Goal: Task Accomplishment & Management: Use online tool/utility

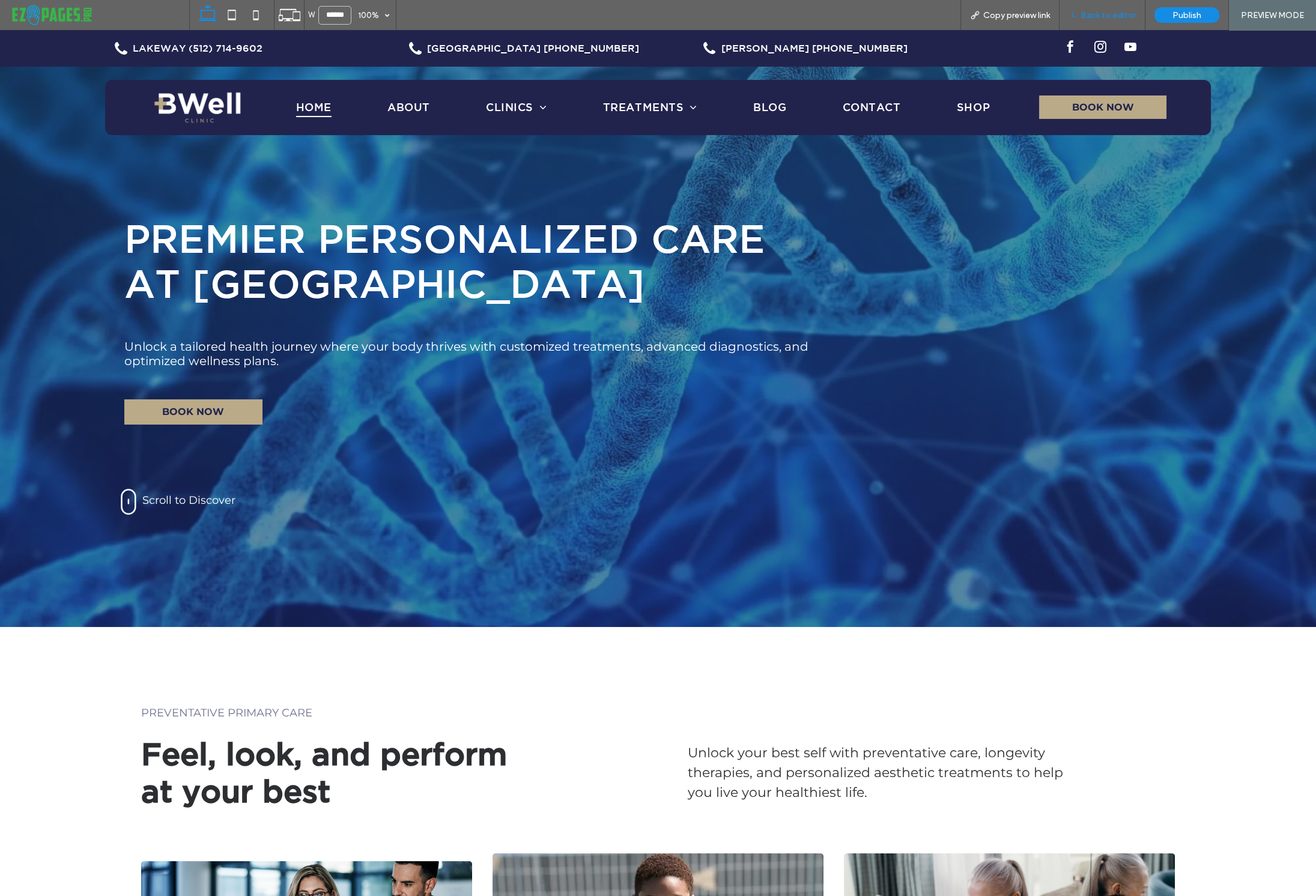
drag, startPoint x: 1225, startPoint y: 61, endPoint x: 1101, endPoint y: 10, distance: 134.1
click at [1101, 10] on span "Back to editor" at bounding box center [1108, 16] width 56 height 10
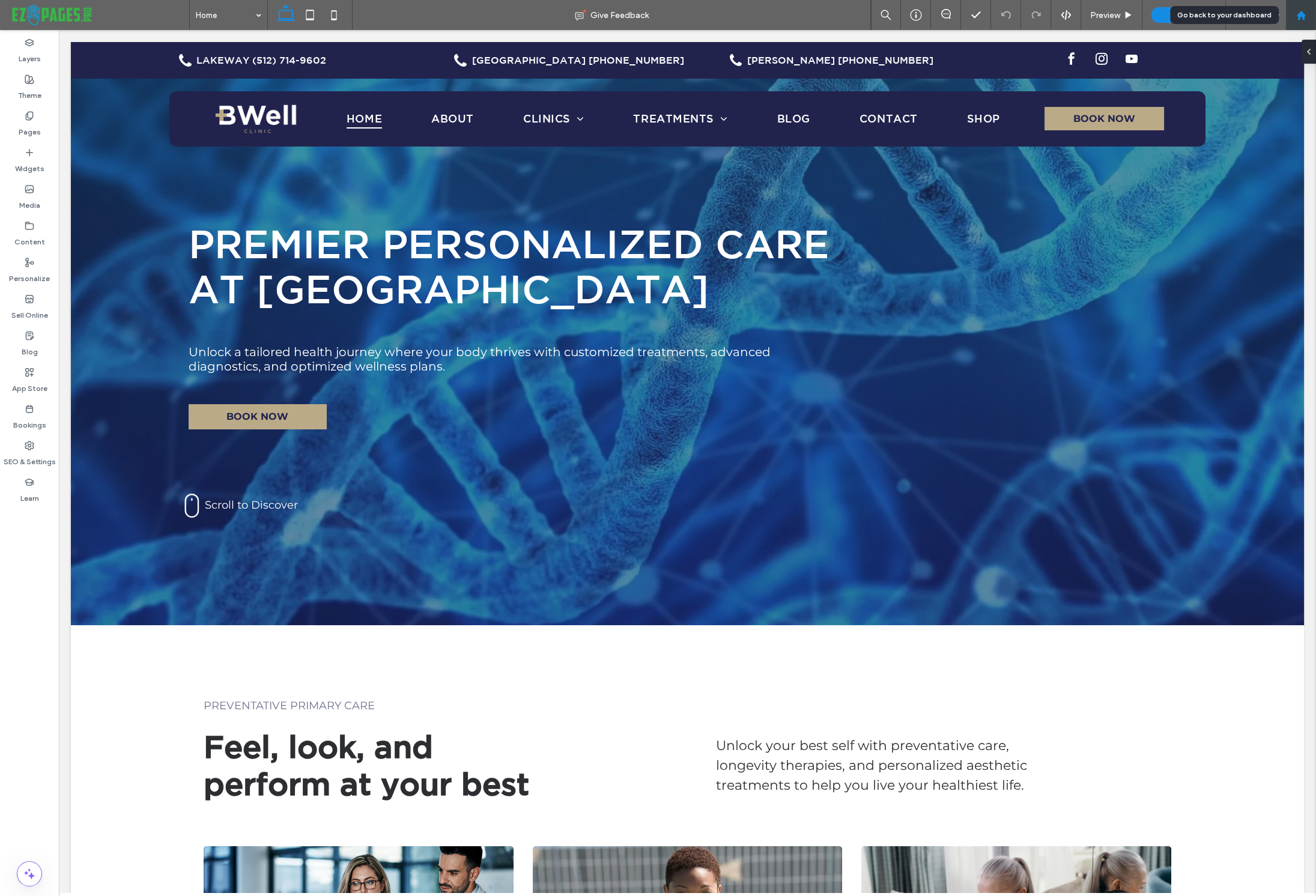
click at [1300, 11] on icon at bounding box center [1301, 16] width 10 height 10
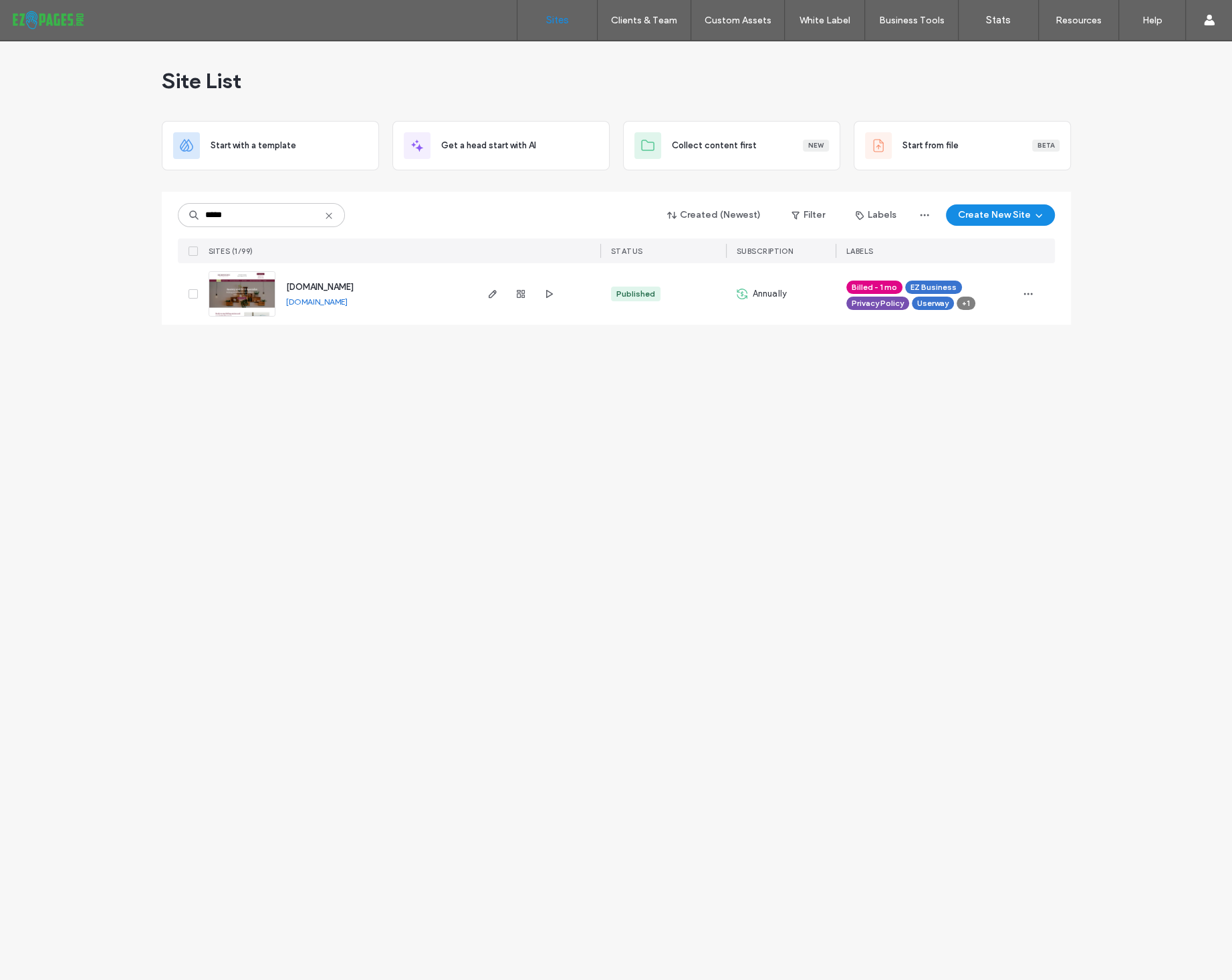
type input "*****"
click at [353, 284] on span "[DOMAIN_NAME]" at bounding box center [320, 286] width 68 height 10
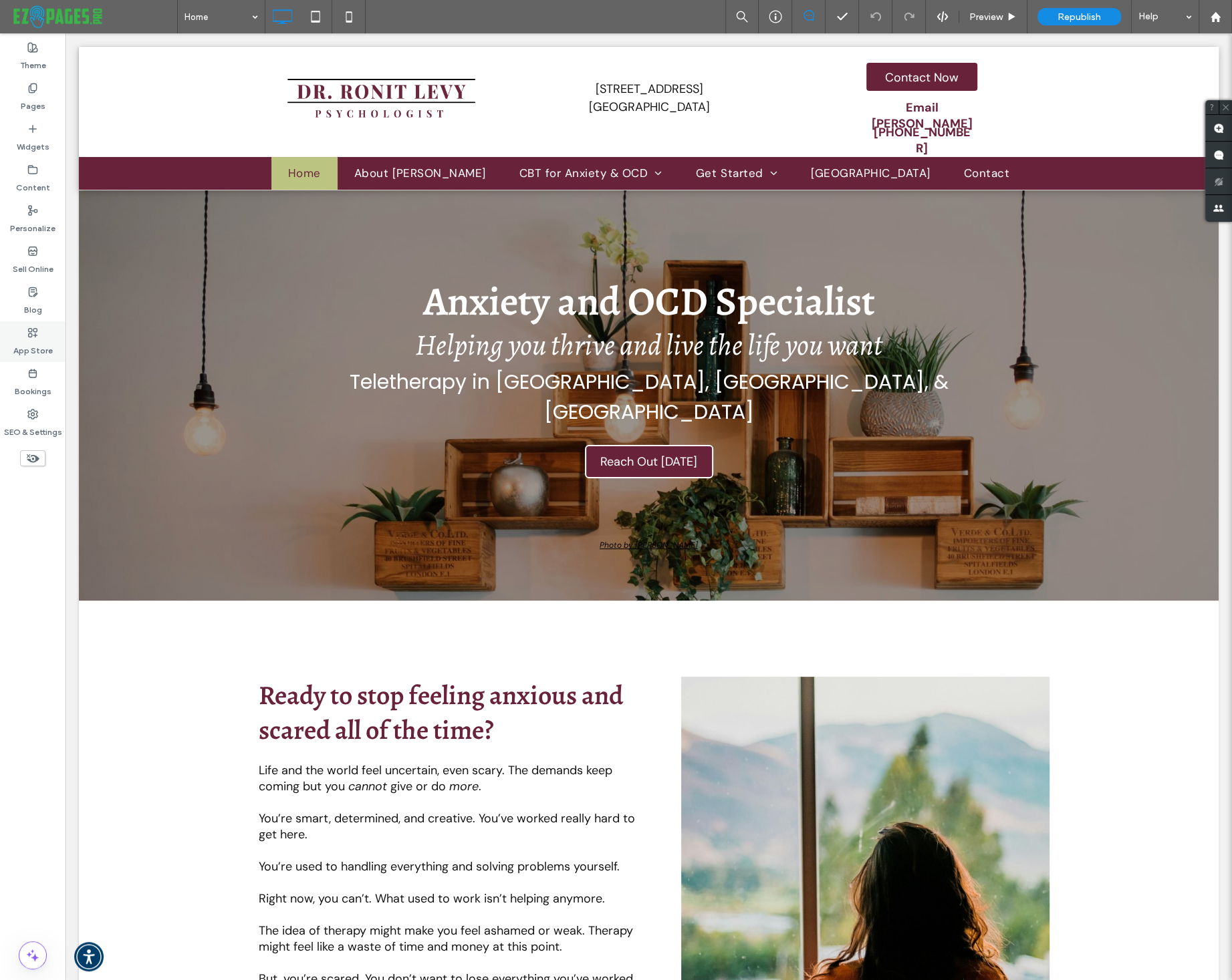
click at [27, 336] on icon at bounding box center [32, 332] width 11 height 11
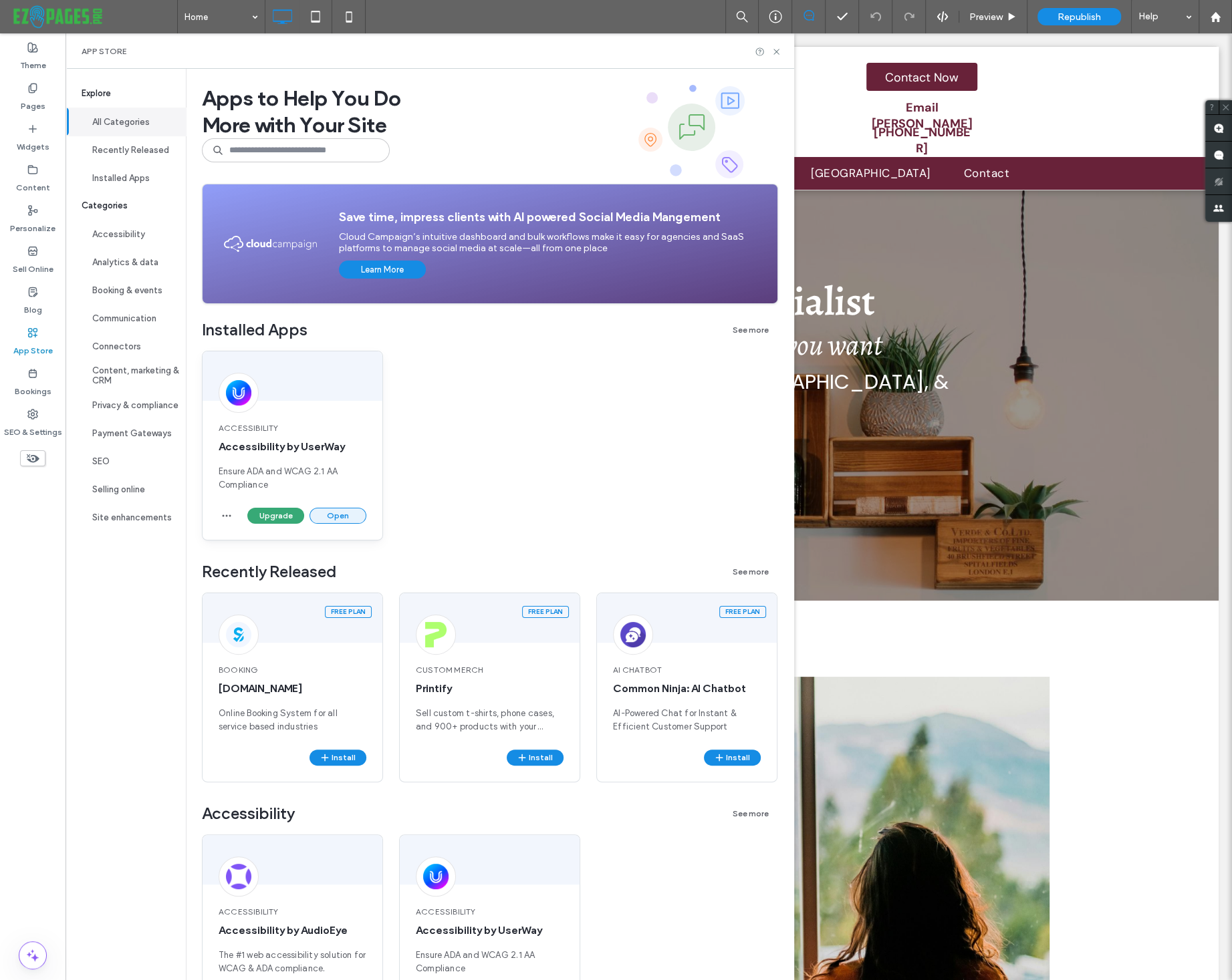
click at [327, 514] on button "Open" at bounding box center [338, 516] width 57 height 16
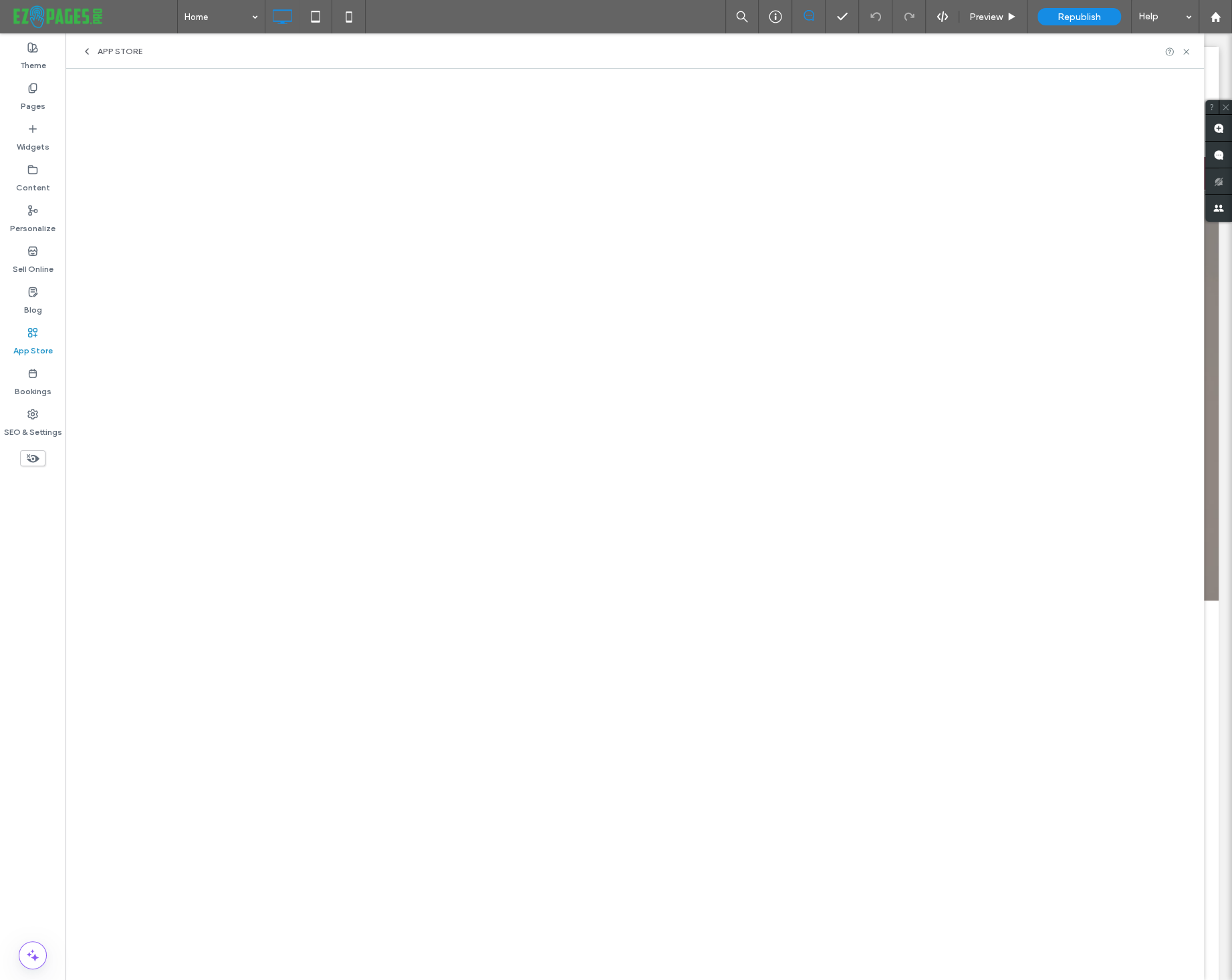
click at [90, 51] on icon at bounding box center [86, 51] width 11 height 11
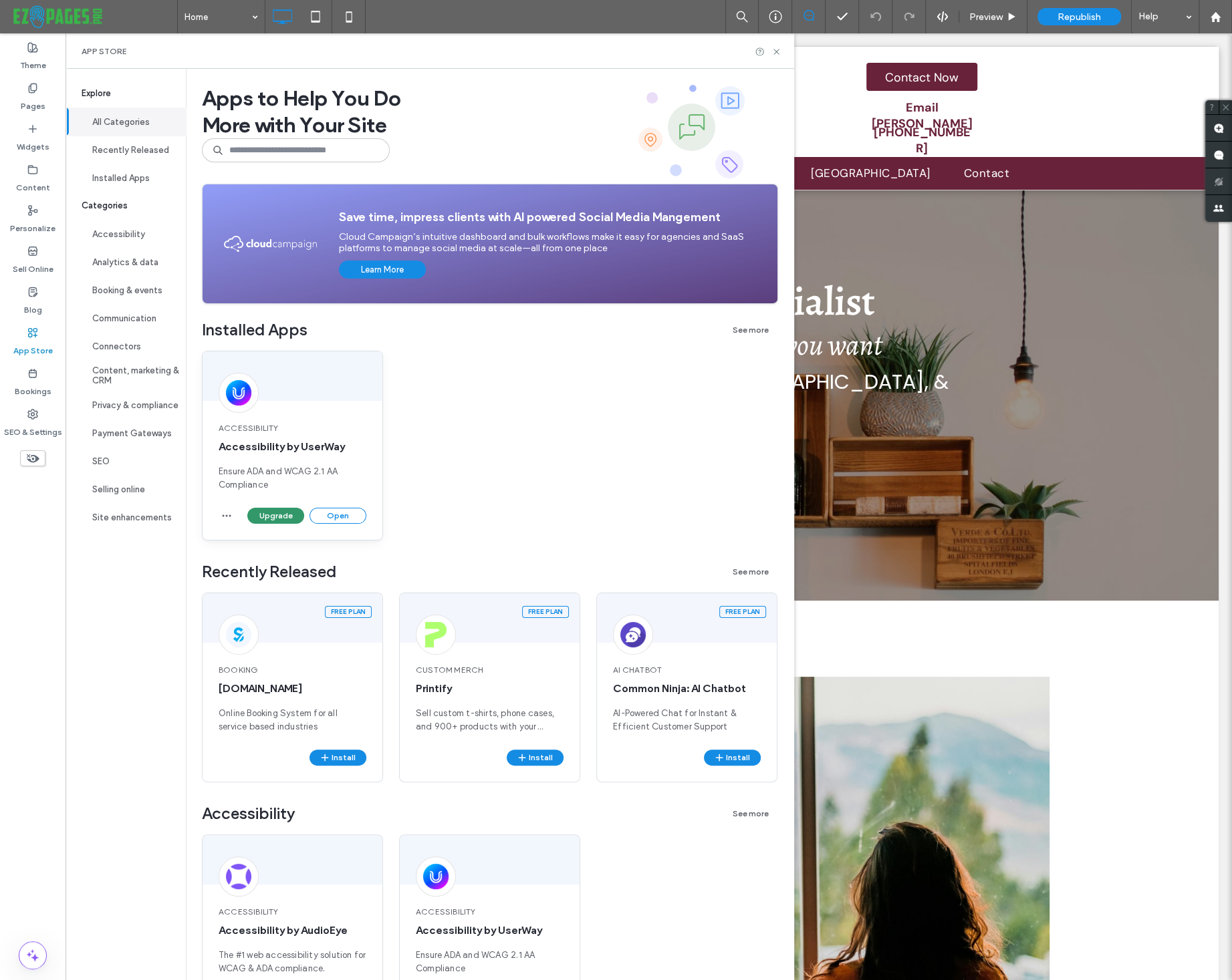
click at [269, 520] on button "Upgrade" at bounding box center [276, 516] width 57 height 16
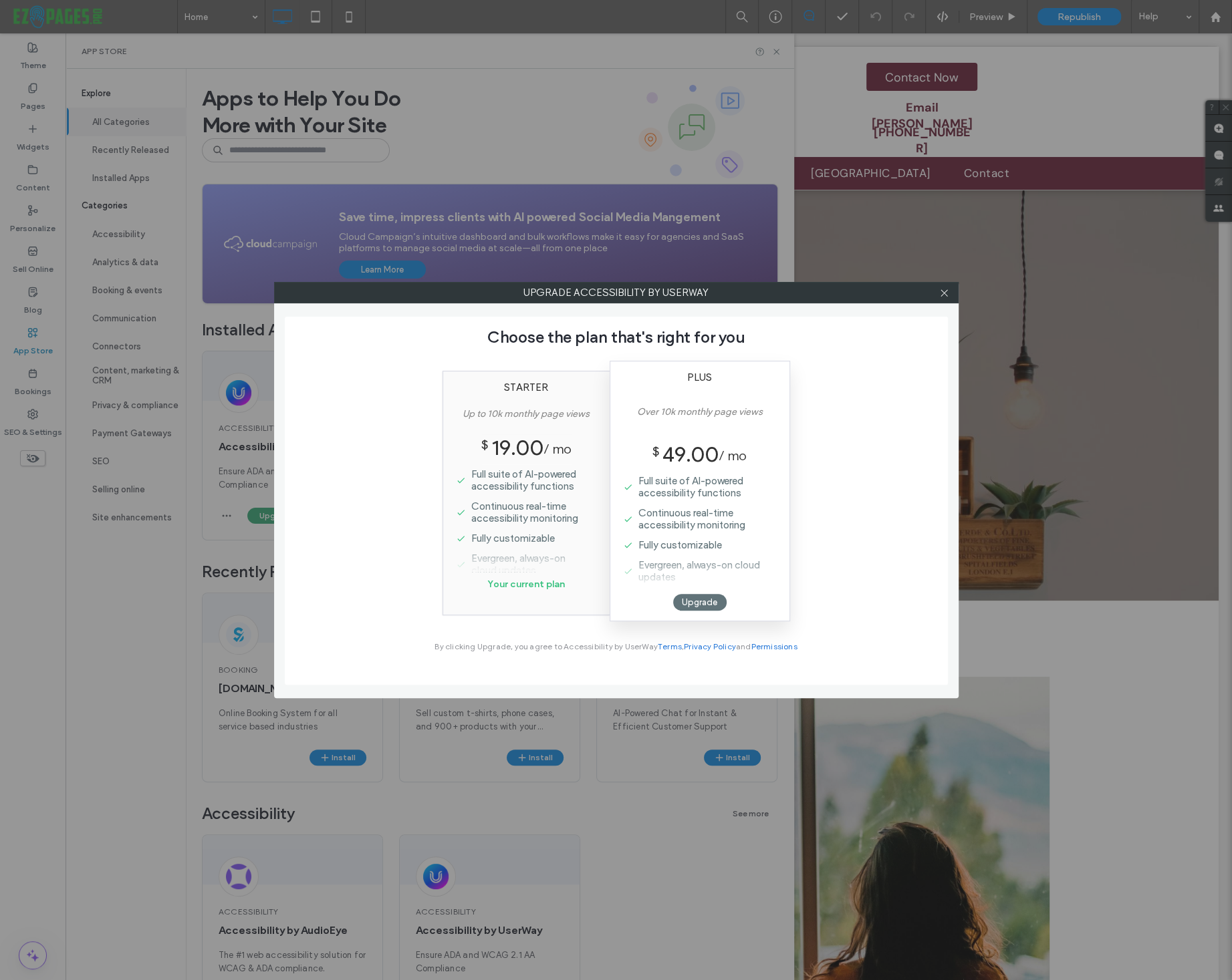
click at [225, 487] on div "Upgrade Accessibility by UserWay Choose the plan that's right for you Starter U…" at bounding box center [616, 490] width 1232 height 980
click at [229, 515] on div "Upgrade Accessibility by UserWay Choose the plan that's right for you Starter U…" at bounding box center [616, 490] width 1232 height 980
click at [944, 293] on icon at bounding box center [944, 293] width 10 height 10
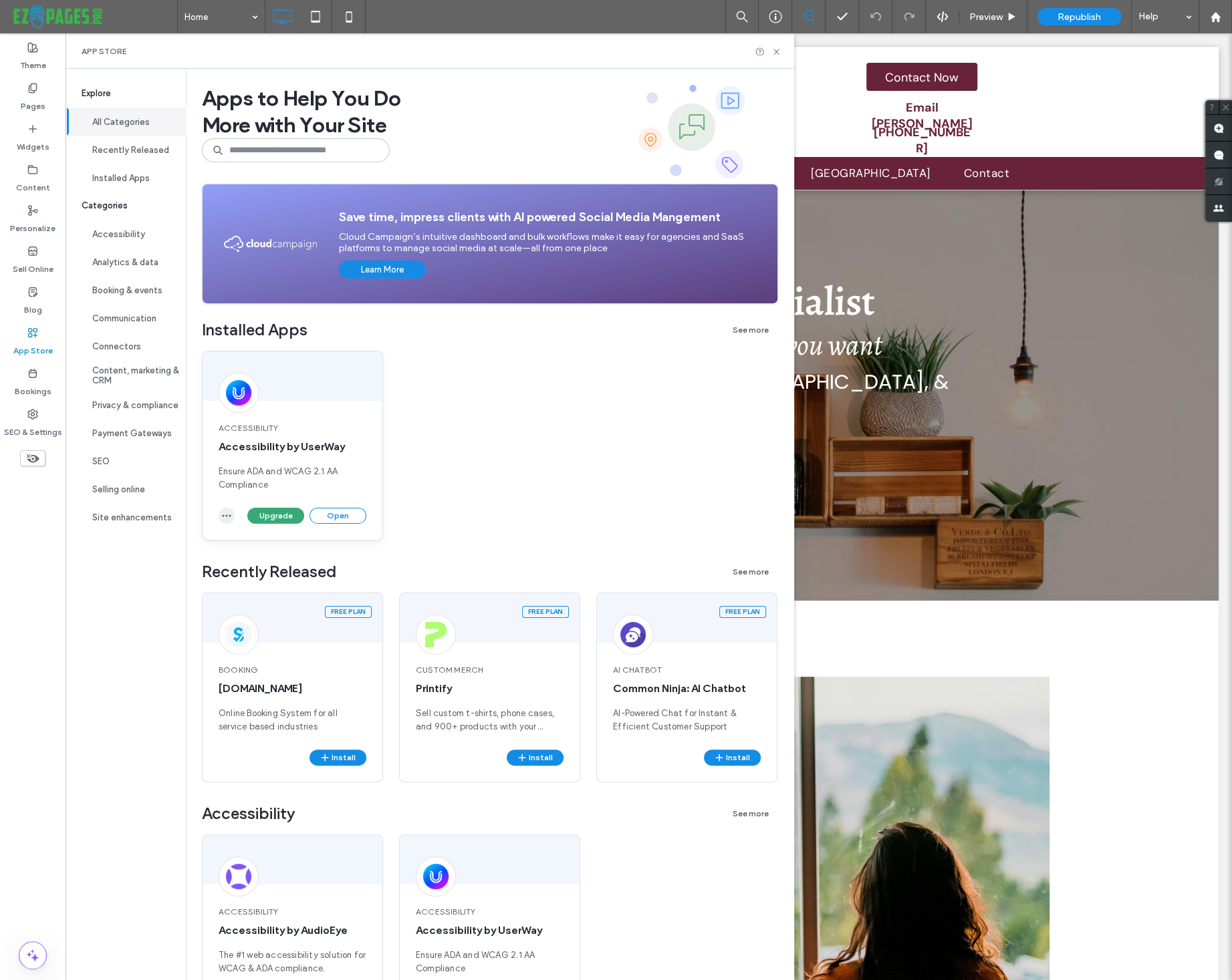
click at [227, 518] on icon "button" at bounding box center [226, 516] width 11 height 11
click at [256, 548] on span "Uninstall app" at bounding box center [257, 548] width 55 height 14
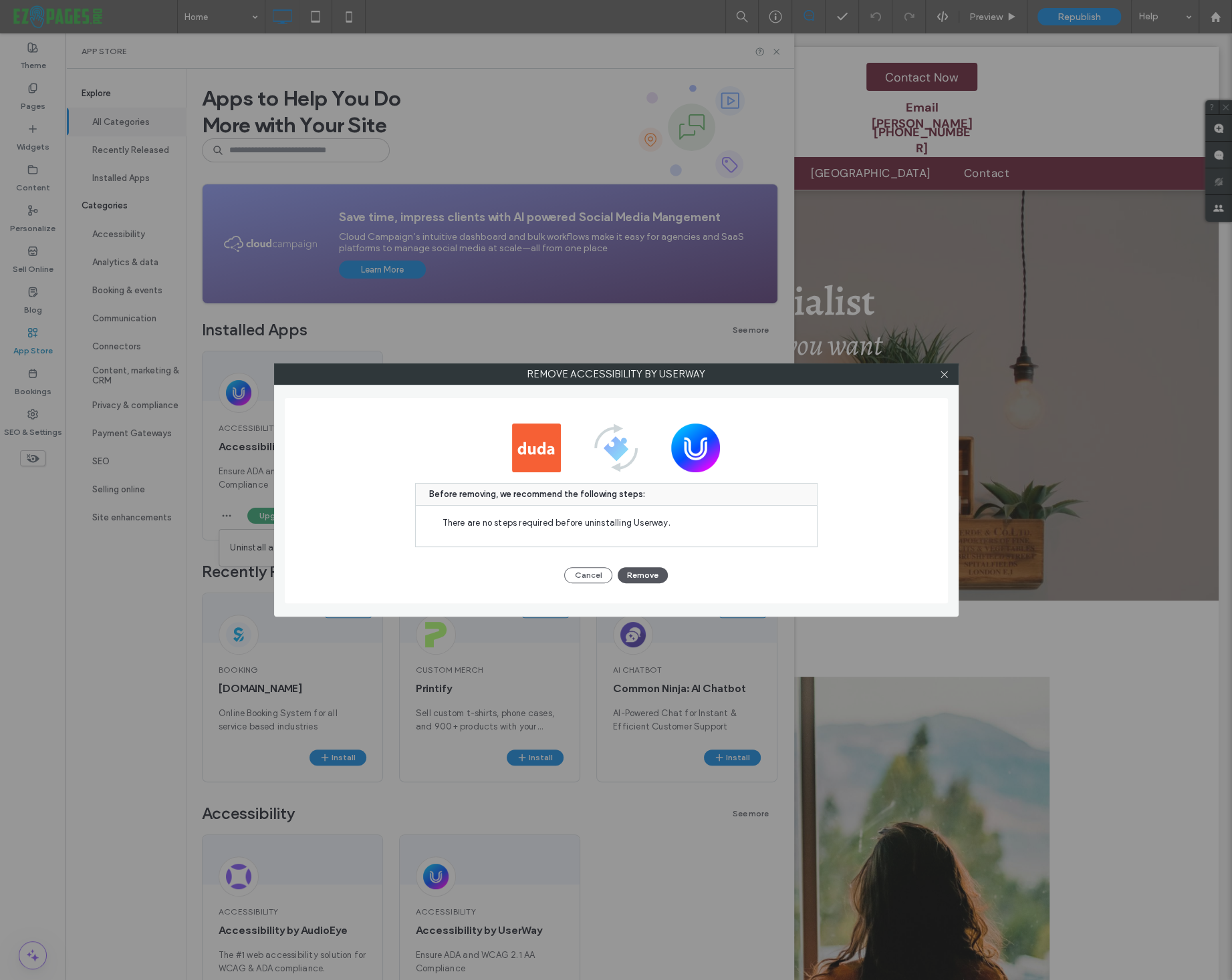
click at [652, 570] on button "Remove" at bounding box center [643, 575] width 50 height 16
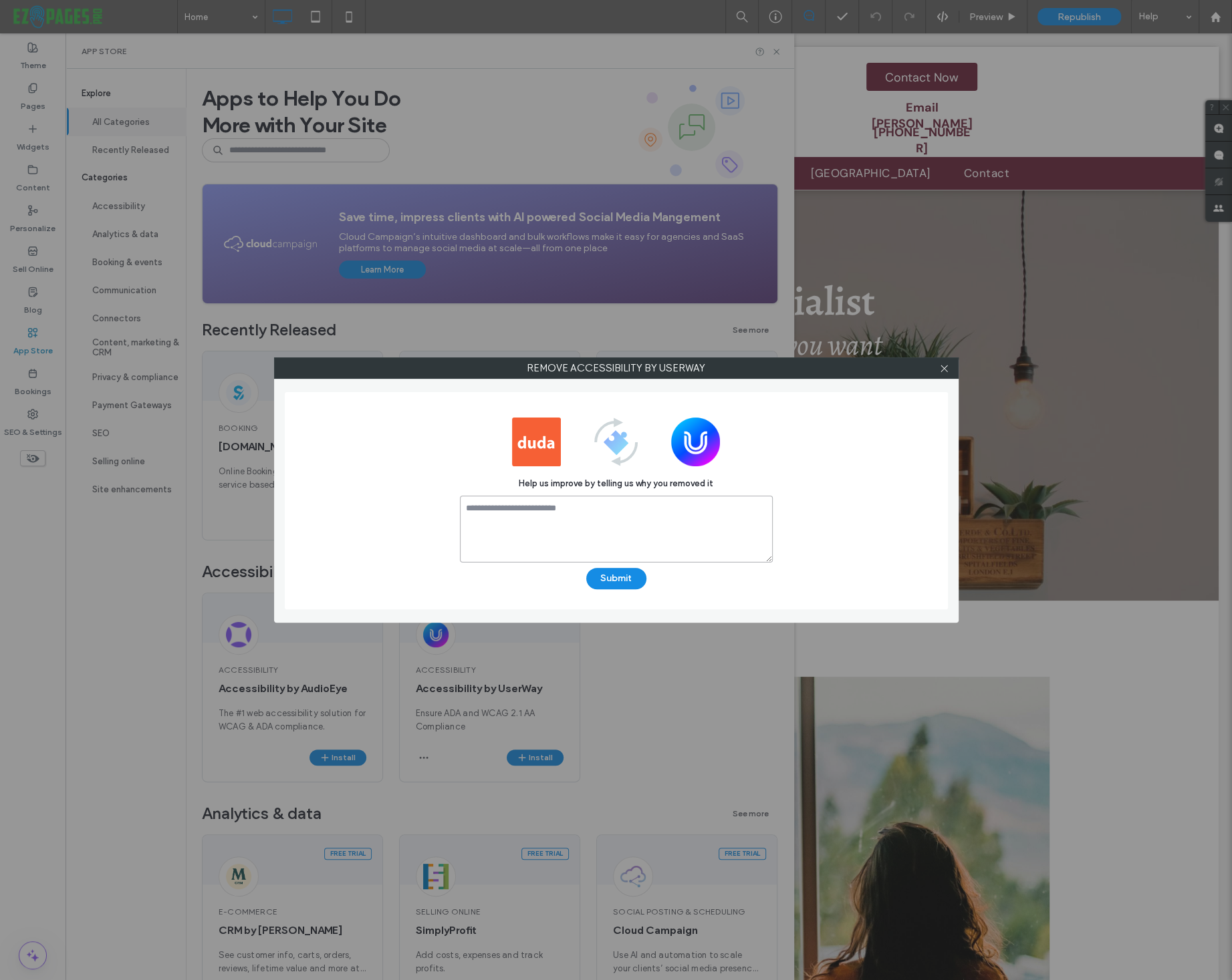
click at [511, 513] on textarea at bounding box center [616, 528] width 313 height 67
type textarea "**********"
click at [628, 584] on button "Submit" at bounding box center [616, 579] width 60 height 21
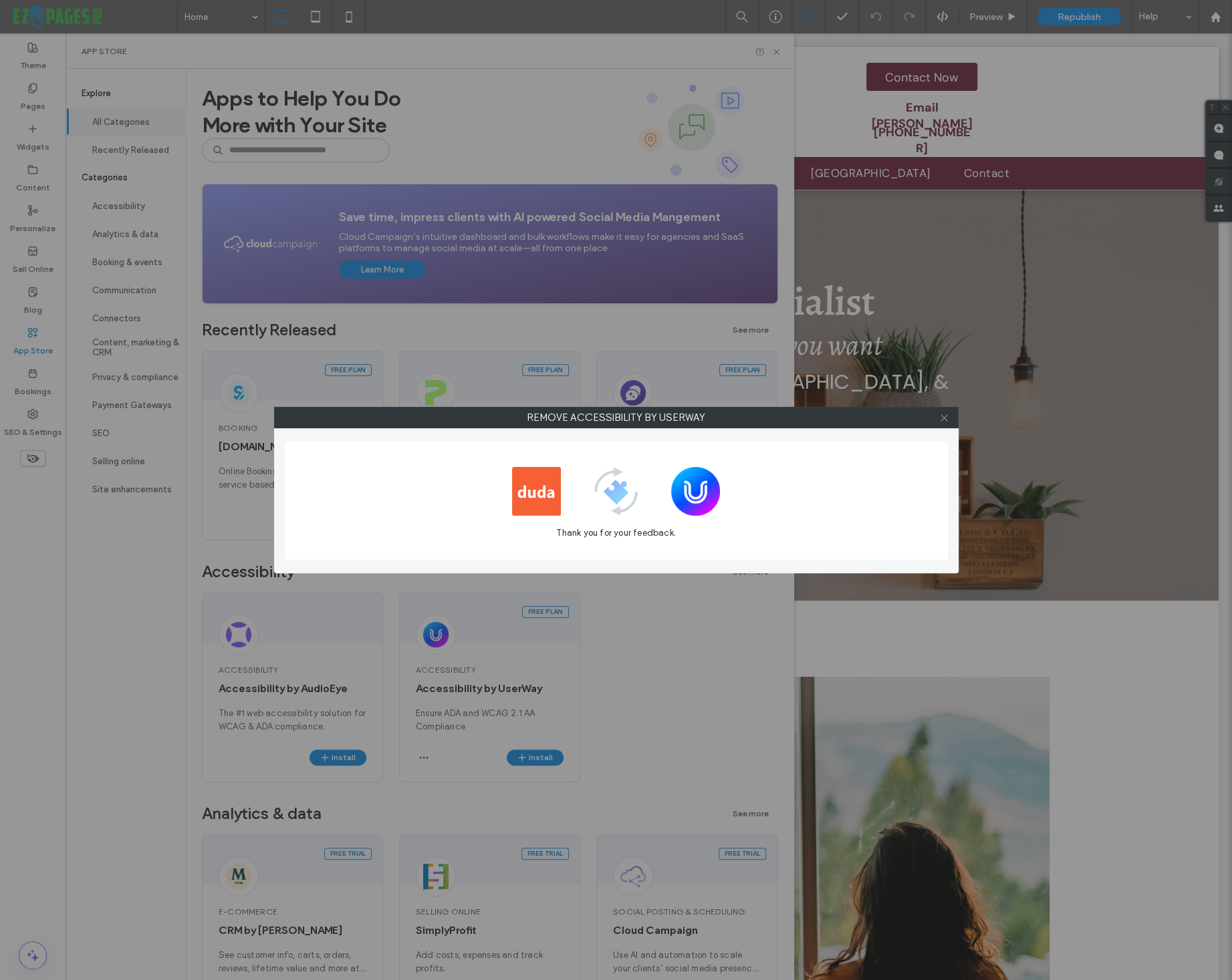
click at [942, 416] on use at bounding box center [944, 417] width 7 height 7
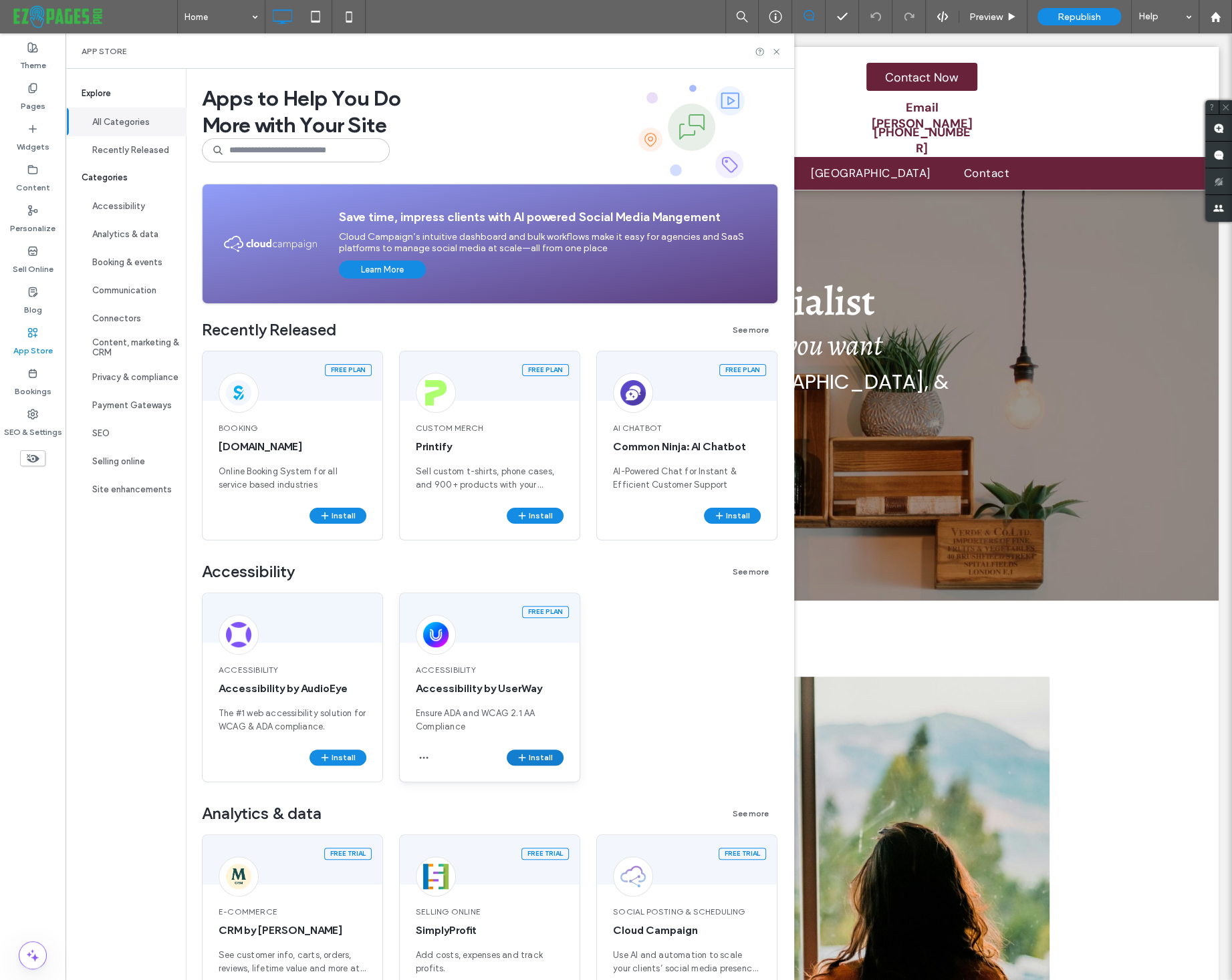
click at [531, 757] on button "Install" at bounding box center [535, 757] width 57 height 16
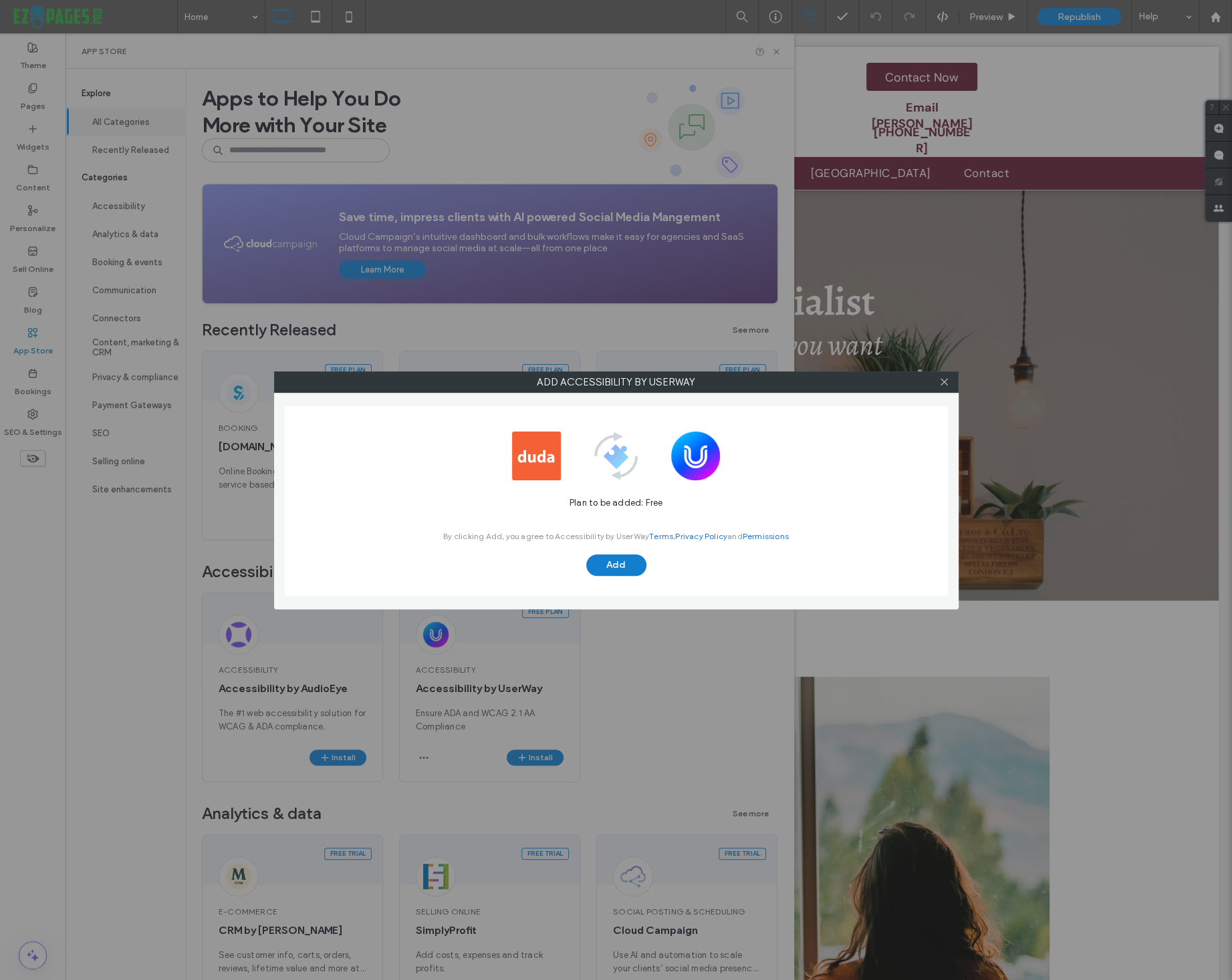
click at [624, 562] on button "Add" at bounding box center [616, 565] width 60 height 21
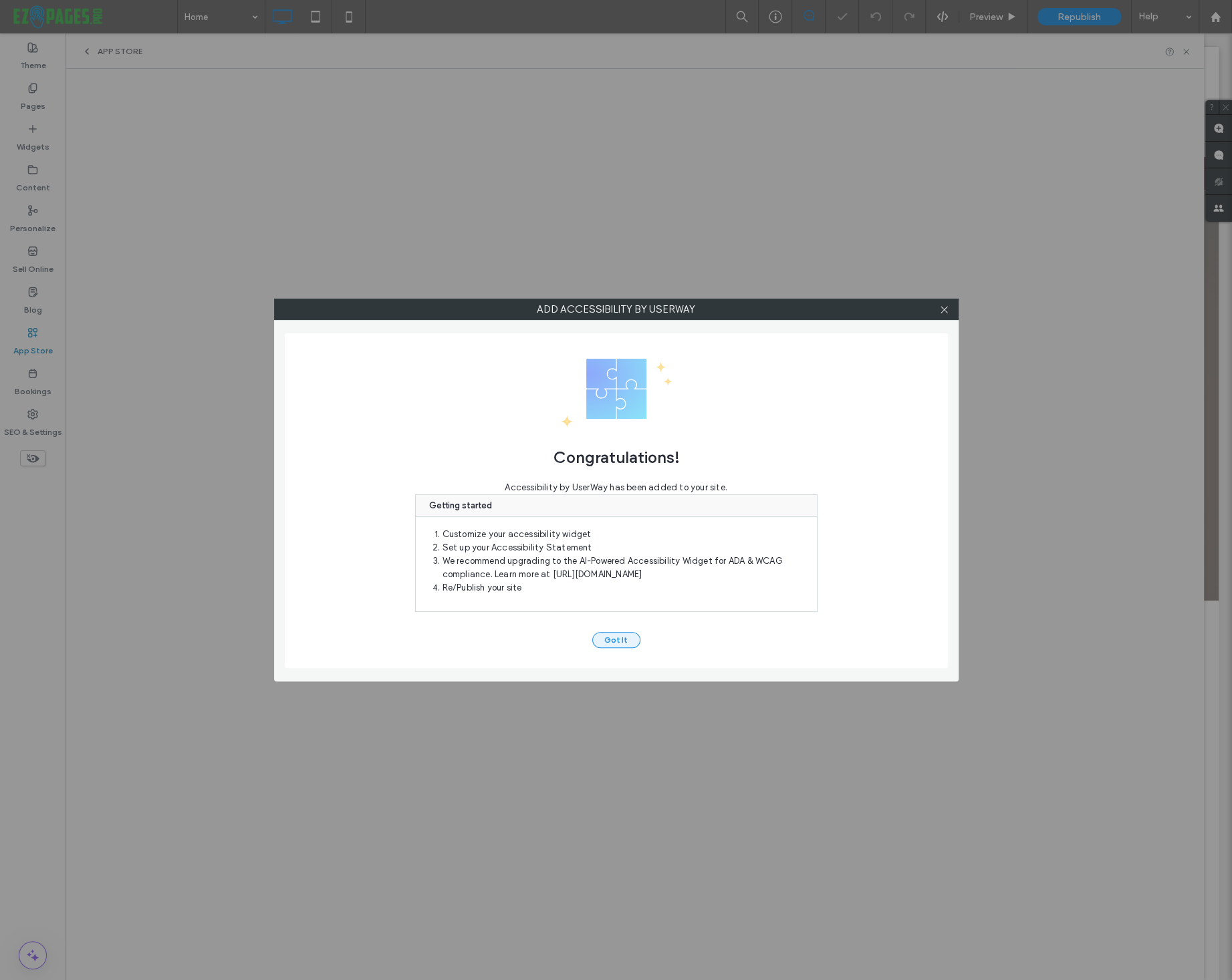
click at [634, 638] on button "Got It" at bounding box center [616, 639] width 48 height 16
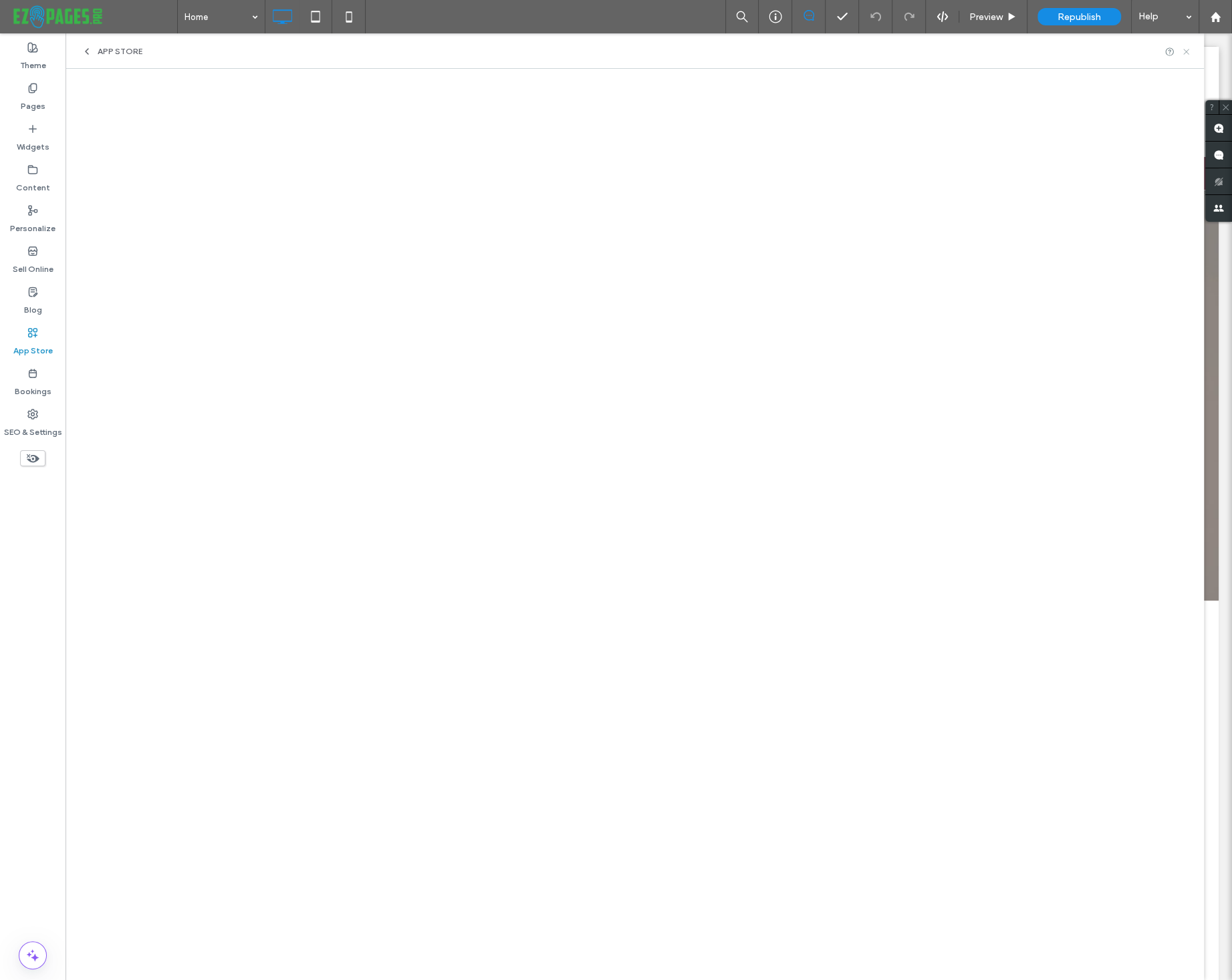
click at [1186, 52] on icon at bounding box center [1186, 51] width 10 height 10
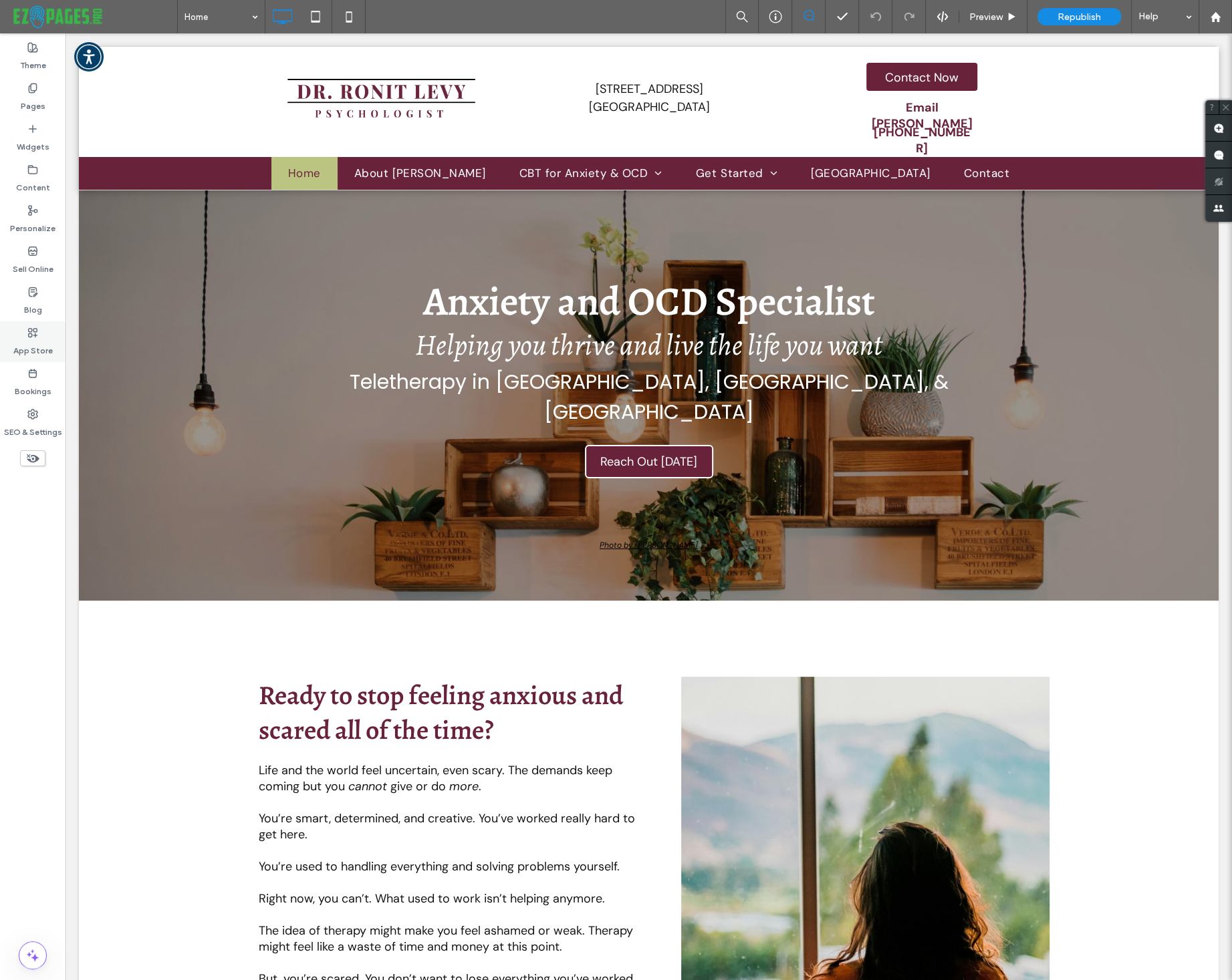
click at [31, 338] on label "App Store" at bounding box center [33, 346] width 40 height 18
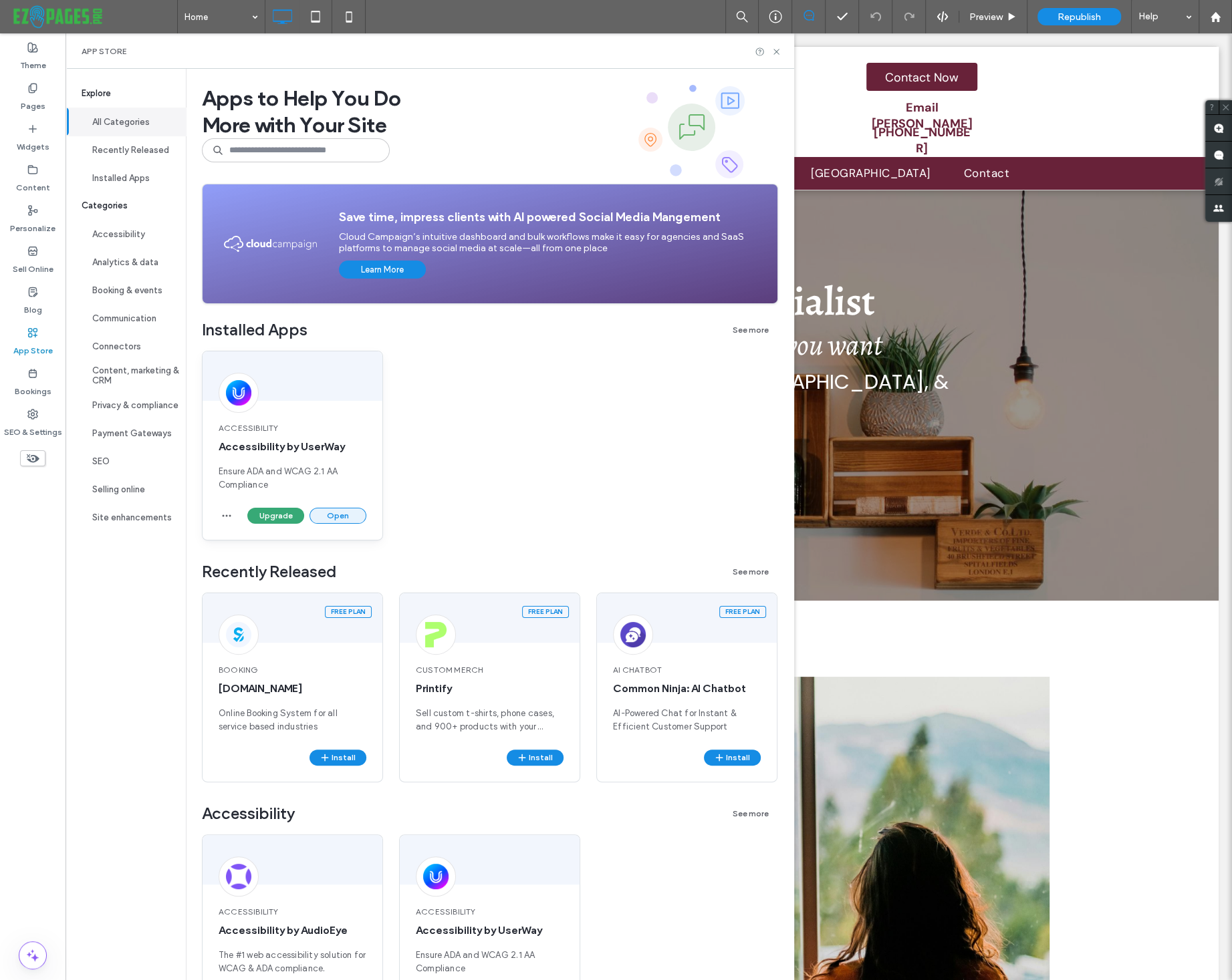
click at [343, 513] on button "Open" at bounding box center [338, 516] width 57 height 16
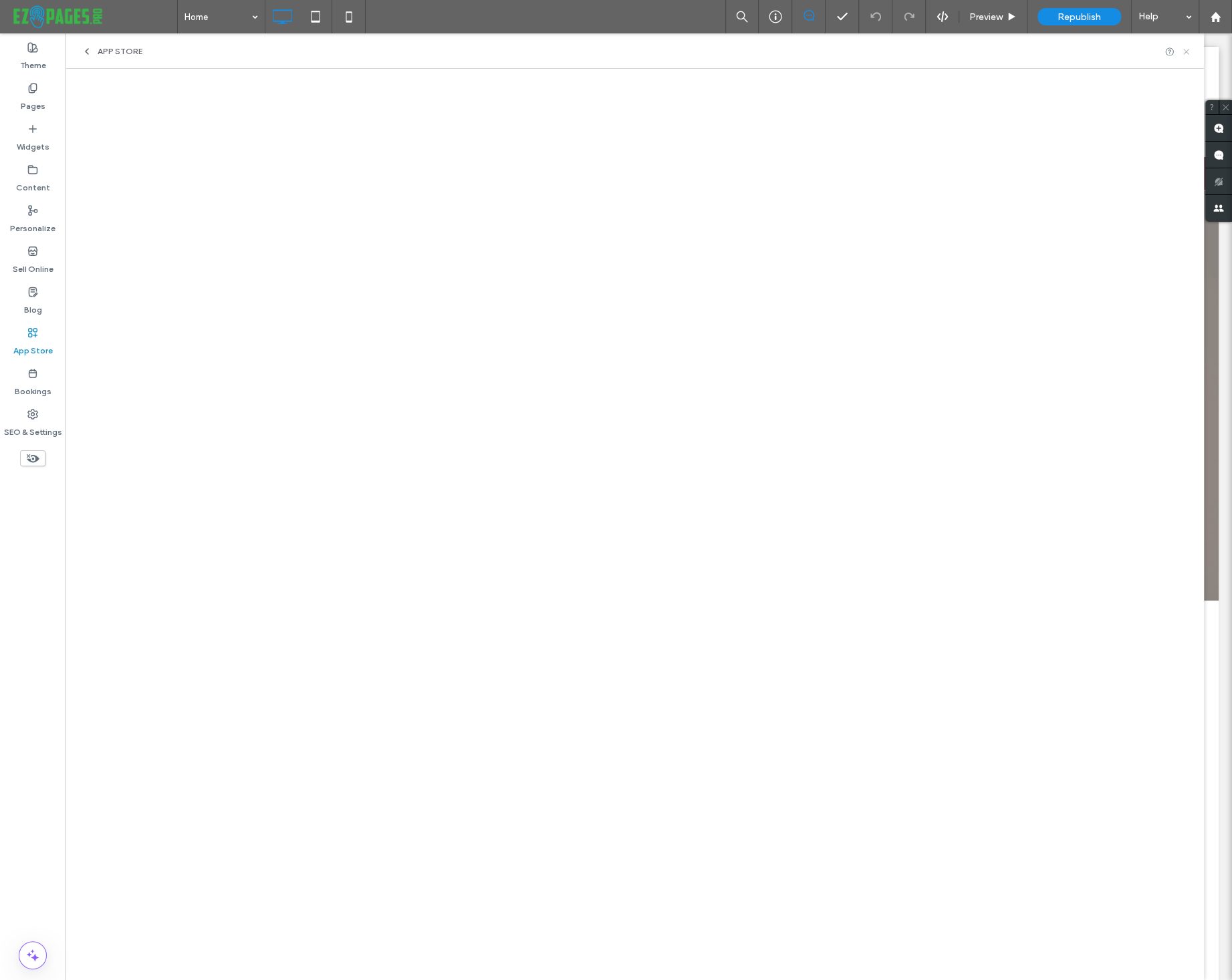
click at [1187, 49] on icon at bounding box center [1186, 51] width 10 height 10
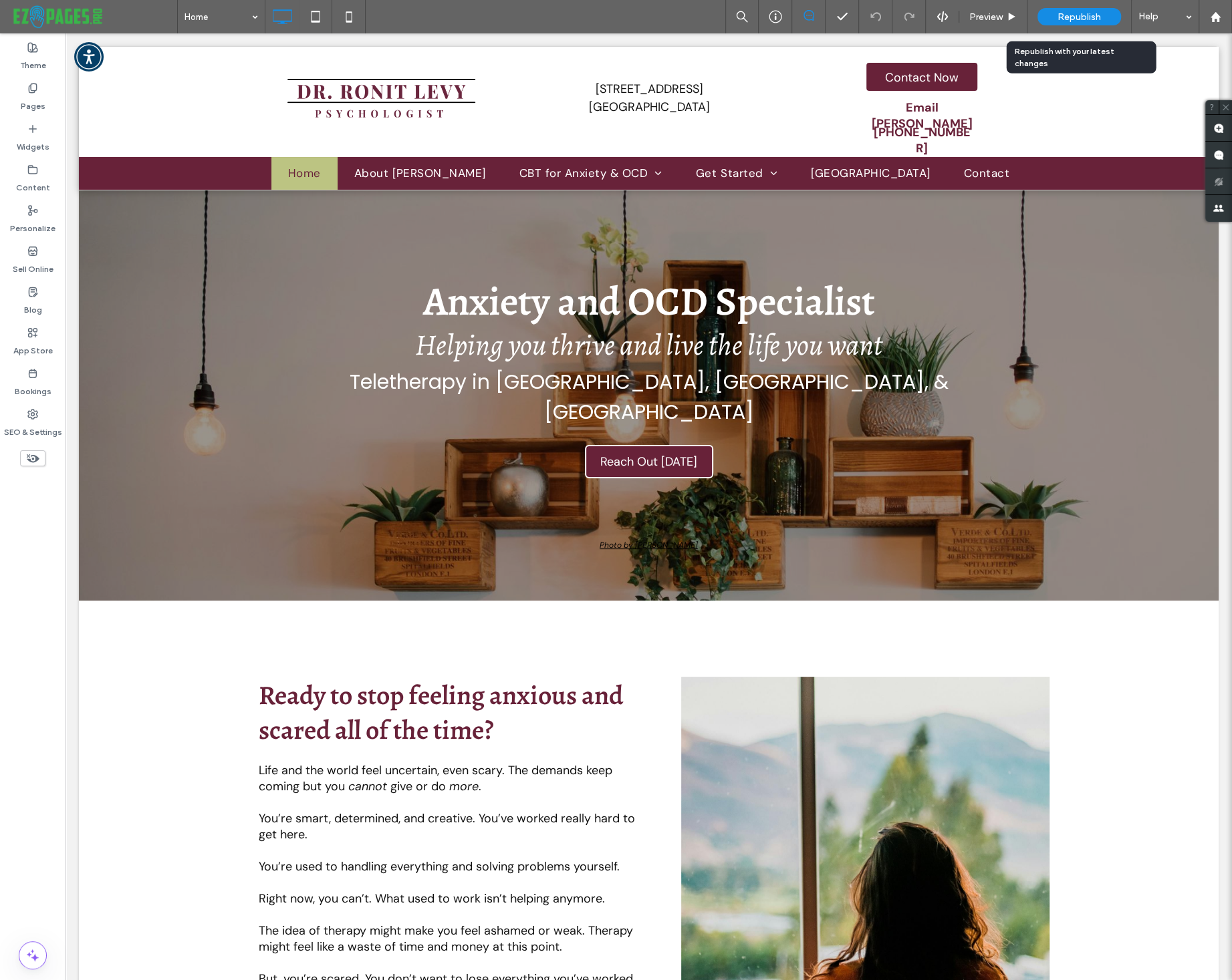
click at [1086, 16] on span "Republish" at bounding box center [1079, 17] width 44 height 12
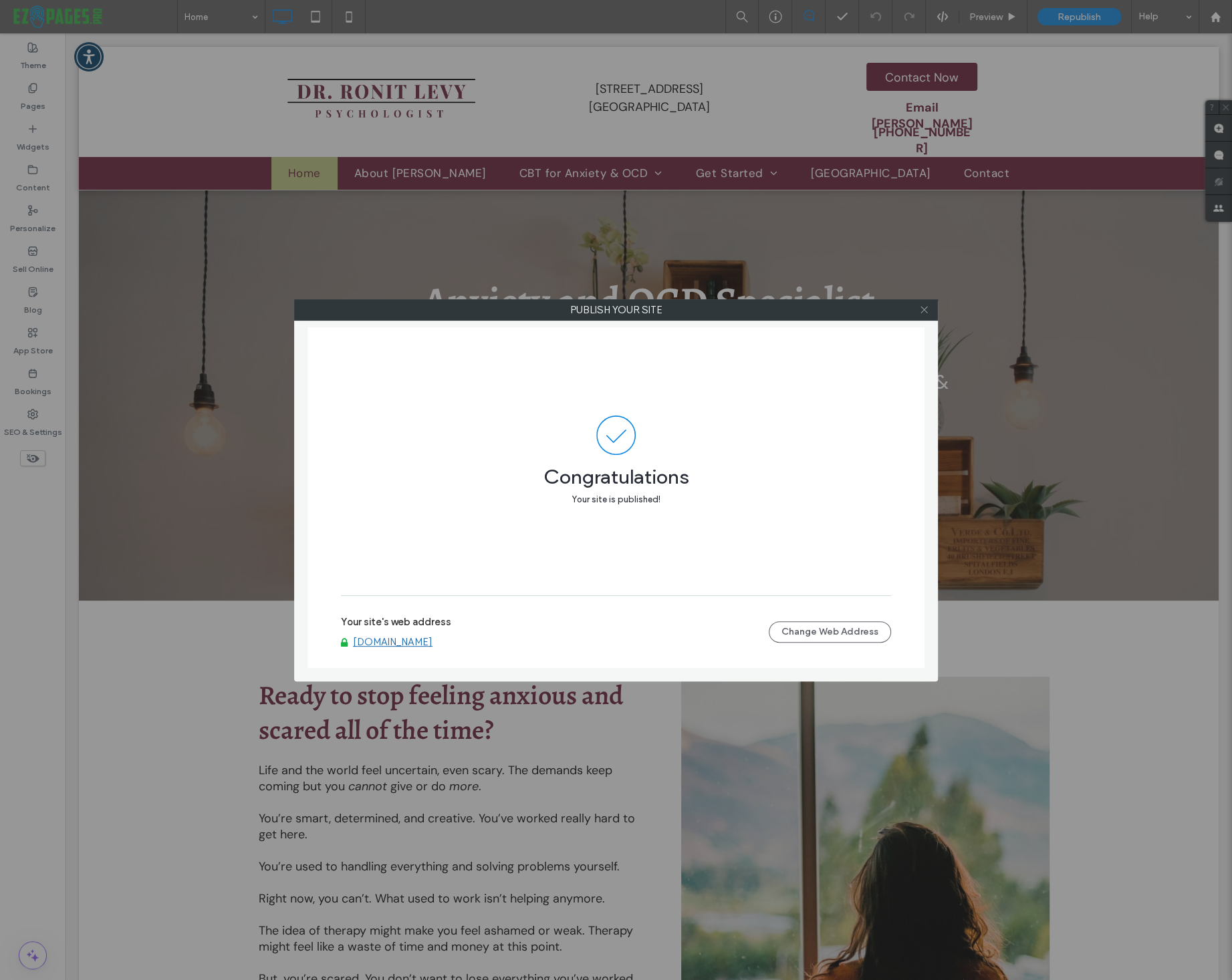
click at [924, 312] on icon at bounding box center [924, 310] width 10 height 10
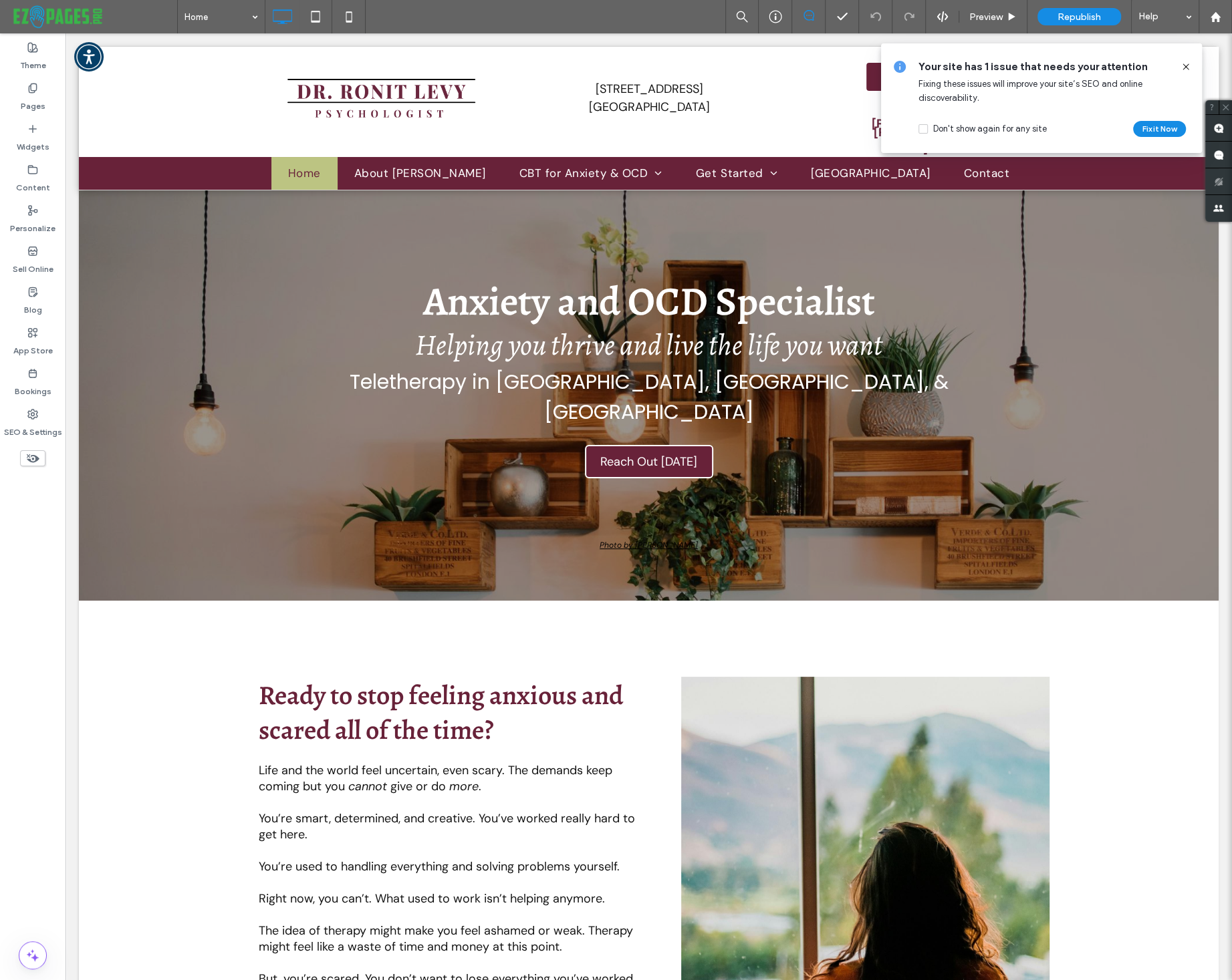
drag, startPoint x: 1185, startPoint y: 66, endPoint x: 1135, endPoint y: 5, distance: 78.9
click at [1185, 66] on use at bounding box center [1186, 67] width 6 height 6
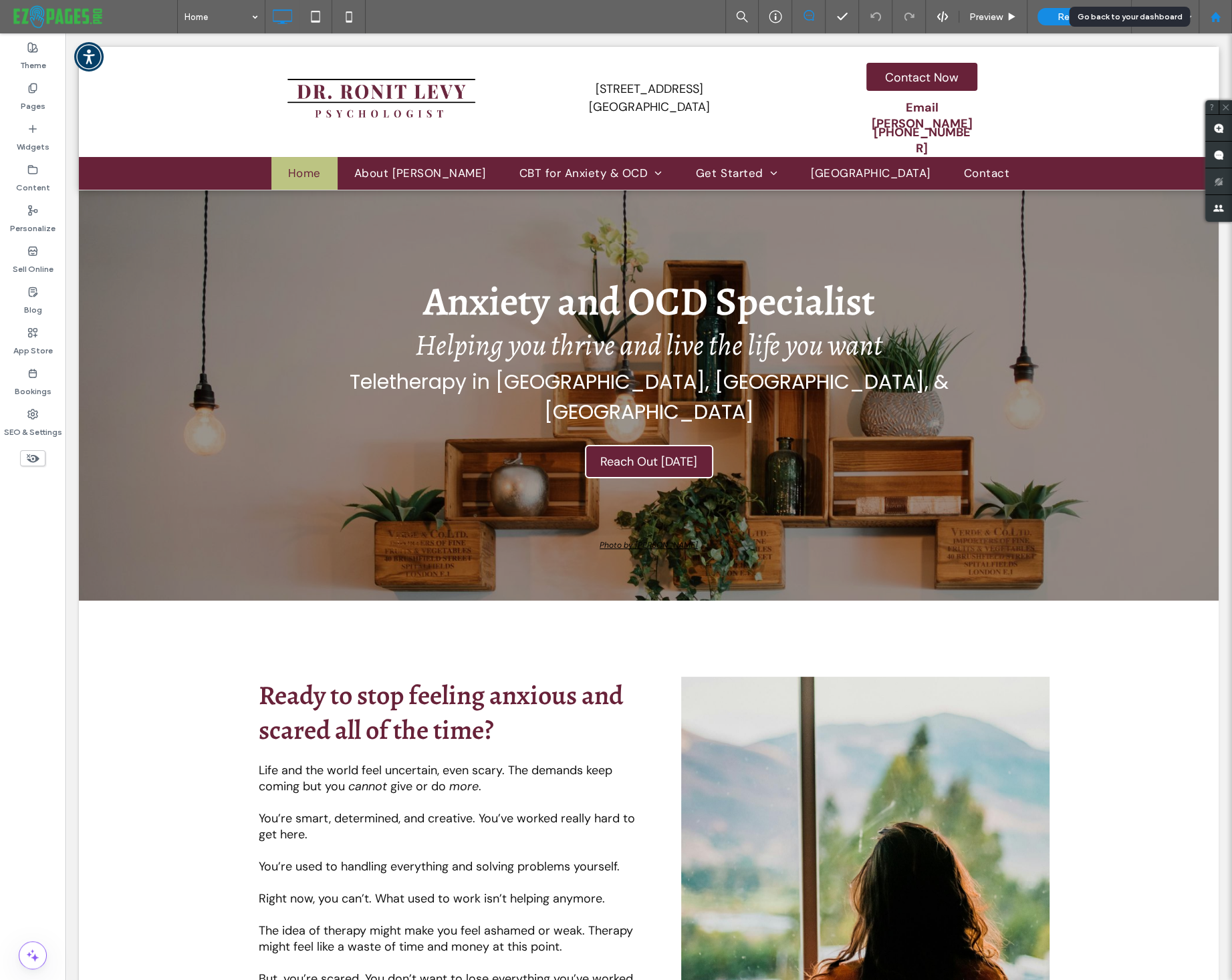
click at [1215, 19] on icon at bounding box center [1216, 17] width 12 height 12
